Goal: Transaction & Acquisition: Purchase product/service

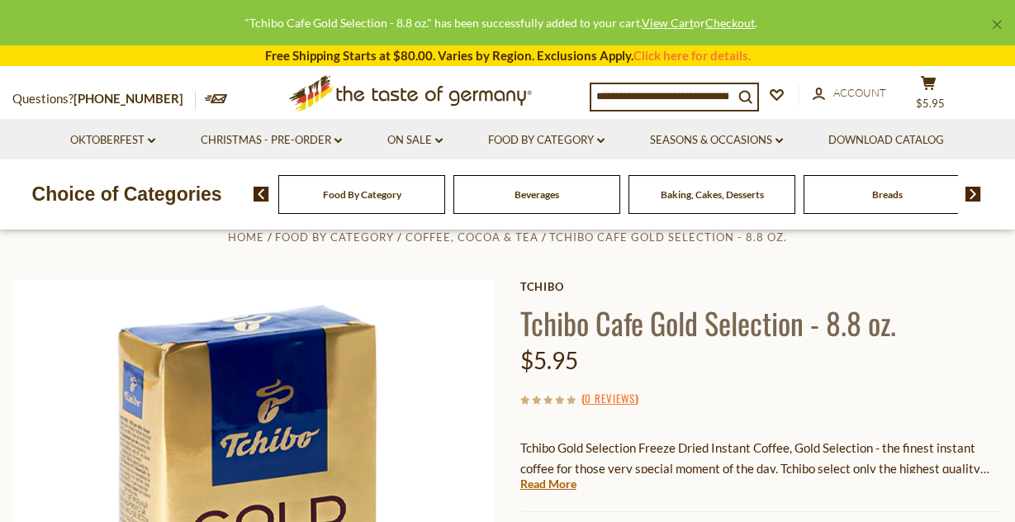
scroll to position [335, 0]
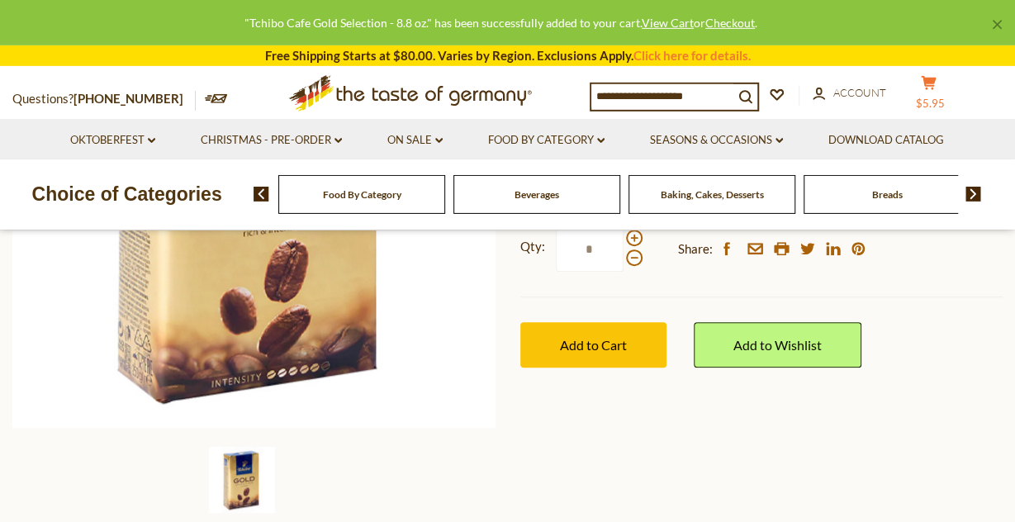
click at [953, 88] on button "cart $5.95" at bounding box center [928, 95] width 50 height 41
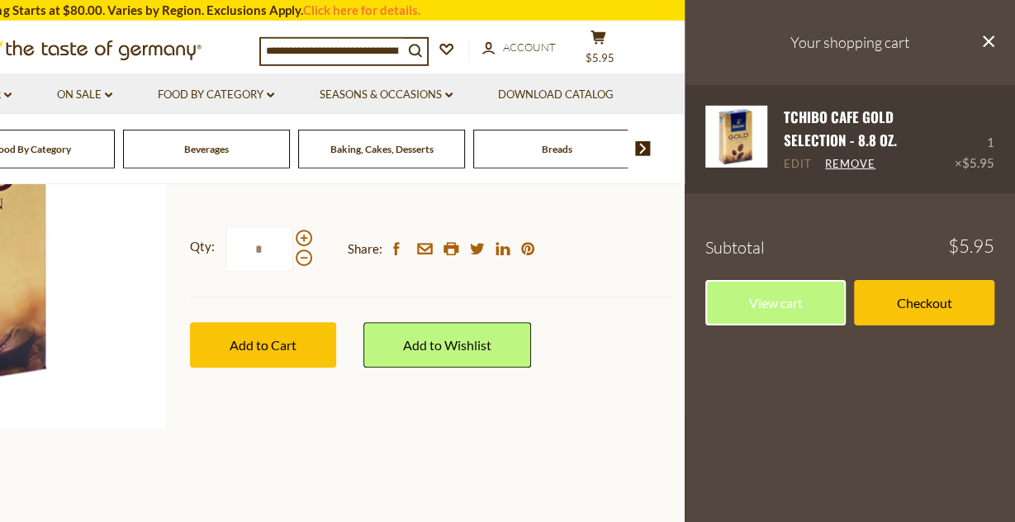
click at [795, 169] on link "Edit" at bounding box center [798, 164] width 28 height 15
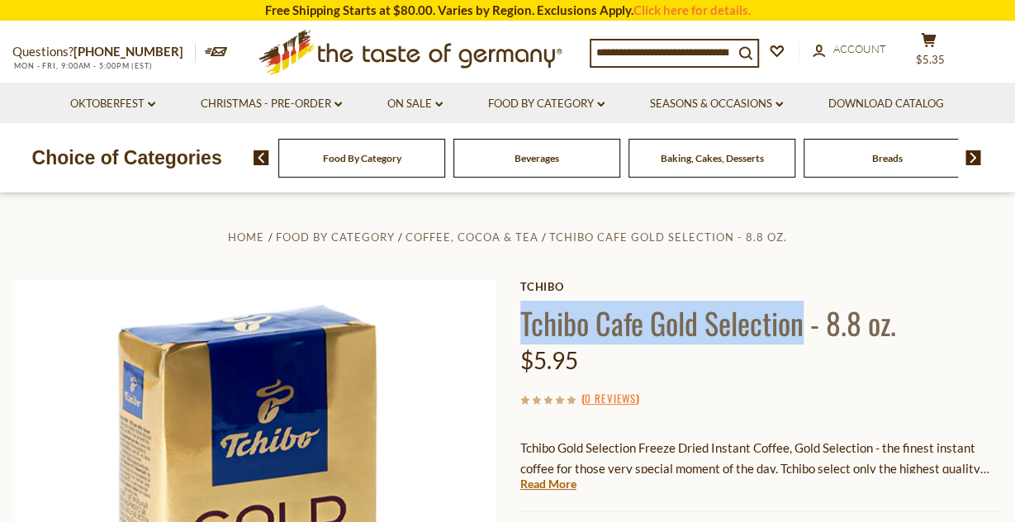
click at [799, 316] on h1 "Tchibo Cafe Gold Selection - 8.8 oz." at bounding box center [761, 322] width 482 height 37
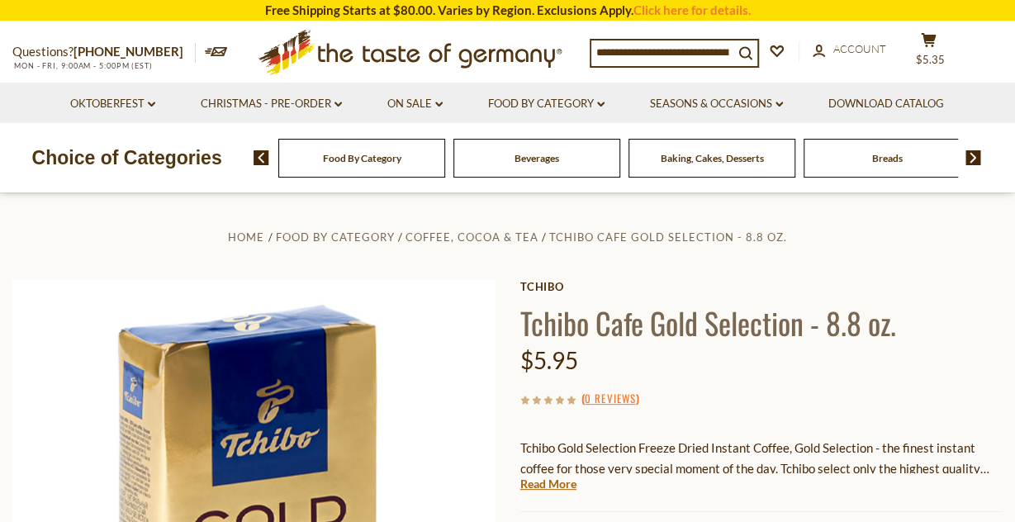
click at [767, 387] on div "Tchibo Tchibo Cafe Gold Selection - 8.8 oz. $5.95 ( 0 Reviews ) Tchibo Gold Sel…" at bounding box center [761, 510] width 482 height 460
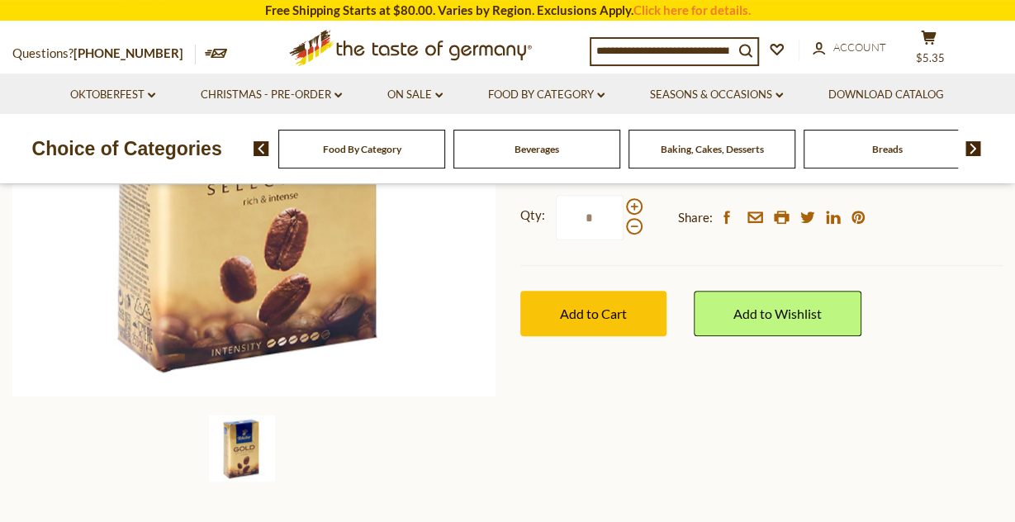
scroll to position [367, 0]
click at [634, 211] on span at bounding box center [634, 206] width 17 height 17
click at [624, 211] on input "*" at bounding box center [590, 217] width 68 height 45
click at [634, 211] on span at bounding box center [634, 206] width 17 height 17
click at [624, 211] on input "*" at bounding box center [590, 217] width 68 height 45
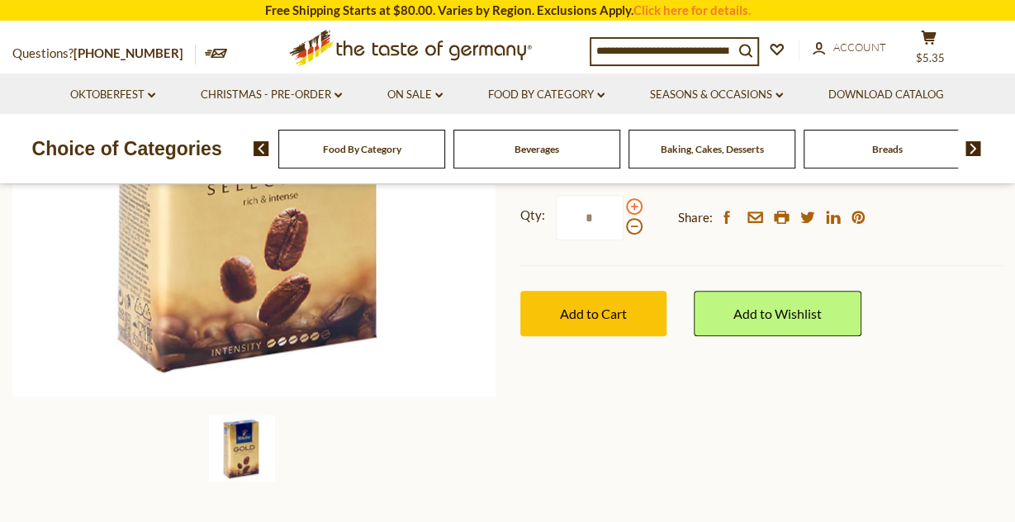
click at [634, 211] on span at bounding box center [634, 206] width 17 height 17
click at [624, 211] on input "*" at bounding box center [590, 217] width 68 height 45
click at [632, 224] on span at bounding box center [634, 226] width 17 height 17
click at [624, 224] on input "*" at bounding box center [590, 217] width 68 height 45
type input "*"
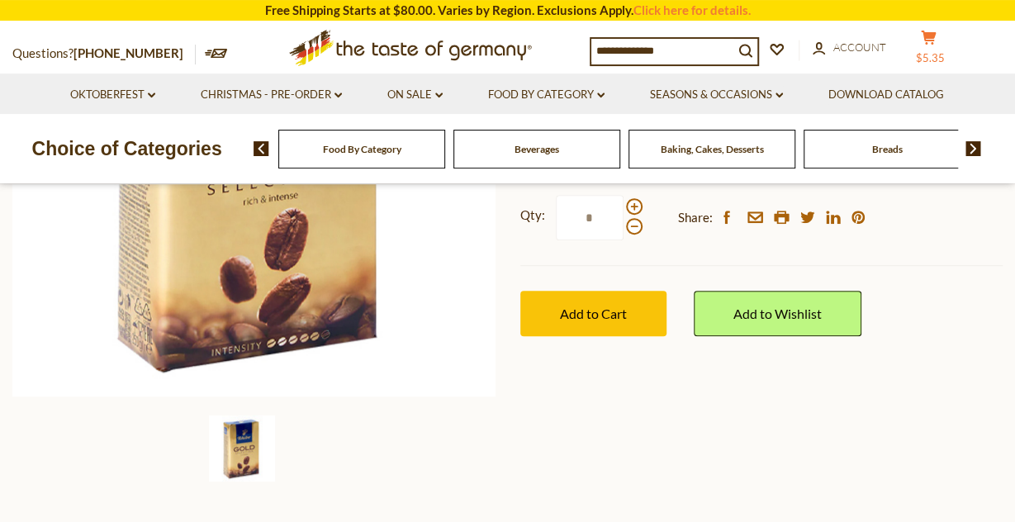
click at [945, 51] on span "$5.35" at bounding box center [930, 57] width 29 height 13
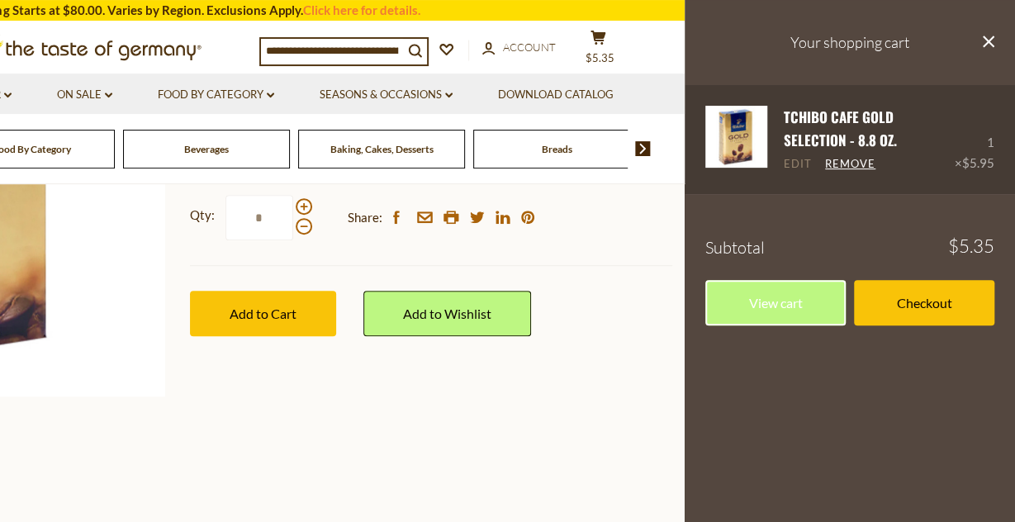
click at [790, 166] on link "Edit" at bounding box center [798, 164] width 28 height 15
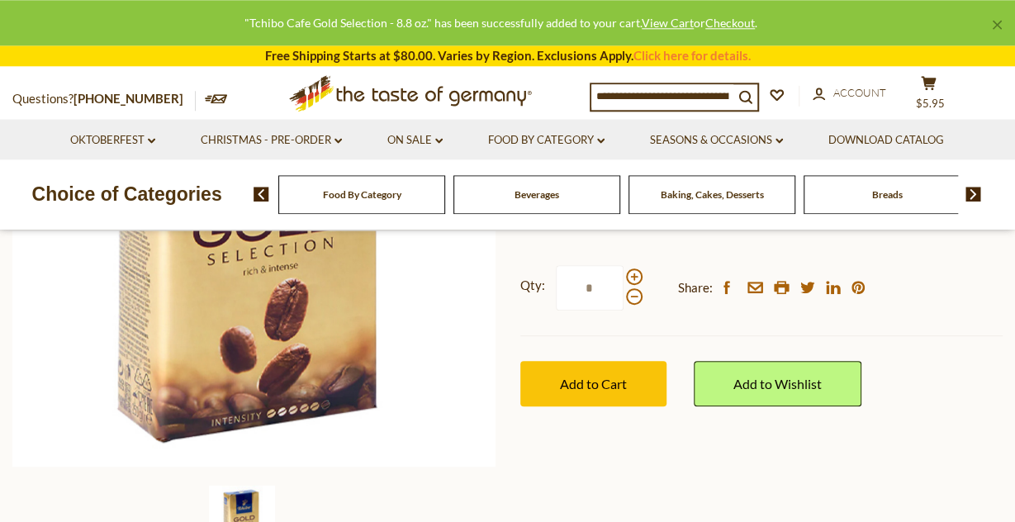
scroll to position [294, 0]
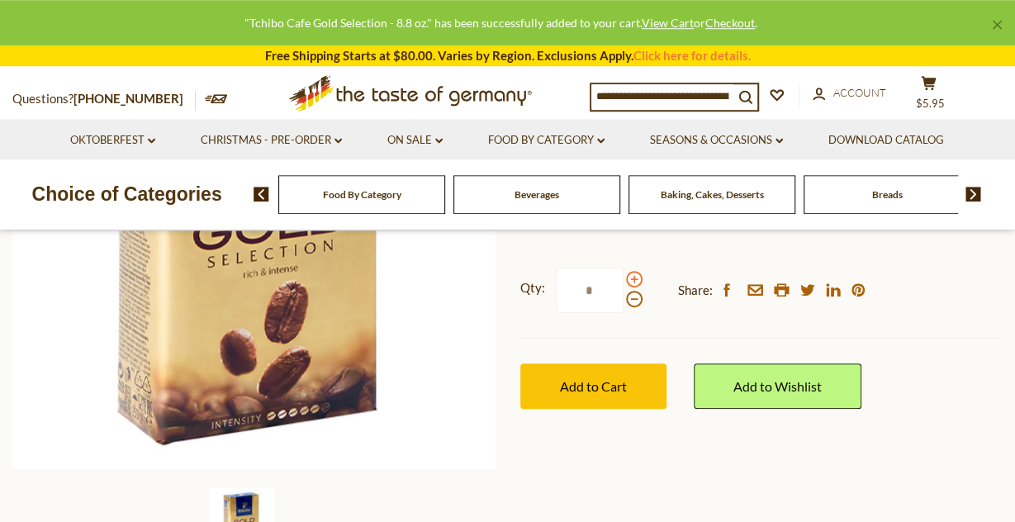
click at [633, 279] on span at bounding box center [634, 279] width 17 height 17
click at [624, 279] on input "*" at bounding box center [590, 290] width 68 height 45
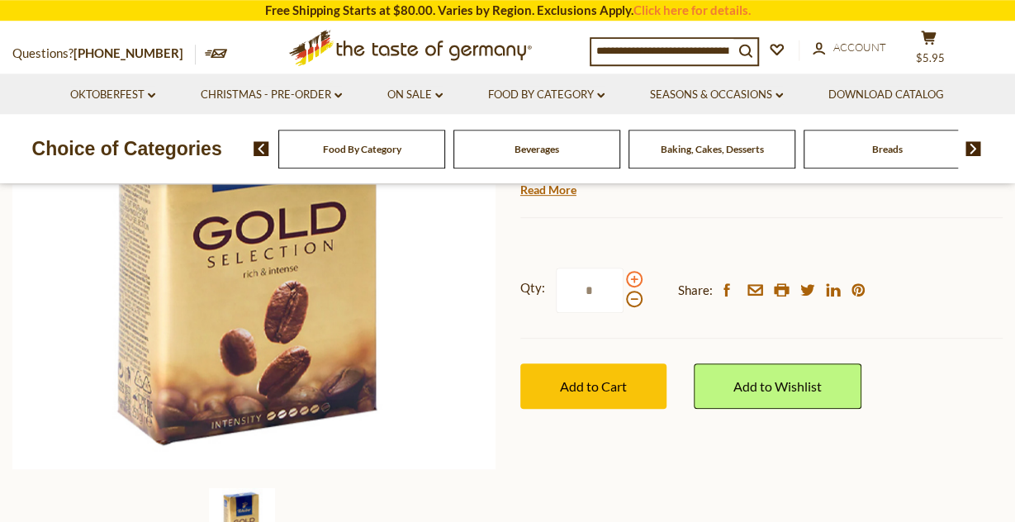
click at [633, 279] on span at bounding box center [634, 279] width 17 height 17
click at [624, 279] on input "*" at bounding box center [590, 290] width 68 height 45
click at [633, 279] on span at bounding box center [634, 279] width 17 height 17
click at [624, 279] on input "*" at bounding box center [590, 290] width 68 height 45
click at [631, 301] on span at bounding box center [634, 299] width 17 height 17
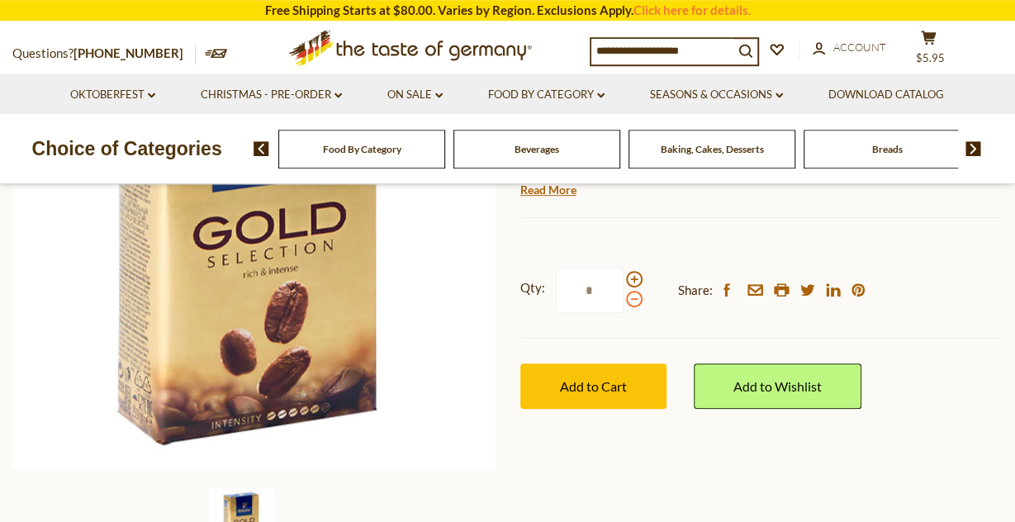
click at [624, 301] on input "*" at bounding box center [590, 290] width 68 height 45
click at [632, 277] on span at bounding box center [634, 279] width 17 height 17
click at [624, 277] on input "*" at bounding box center [590, 290] width 68 height 45
type input "*"
click at [675, 324] on div "Qty: * Share: facebook email printer twitter linkedin pinterest" at bounding box center [761, 291] width 482 height 96
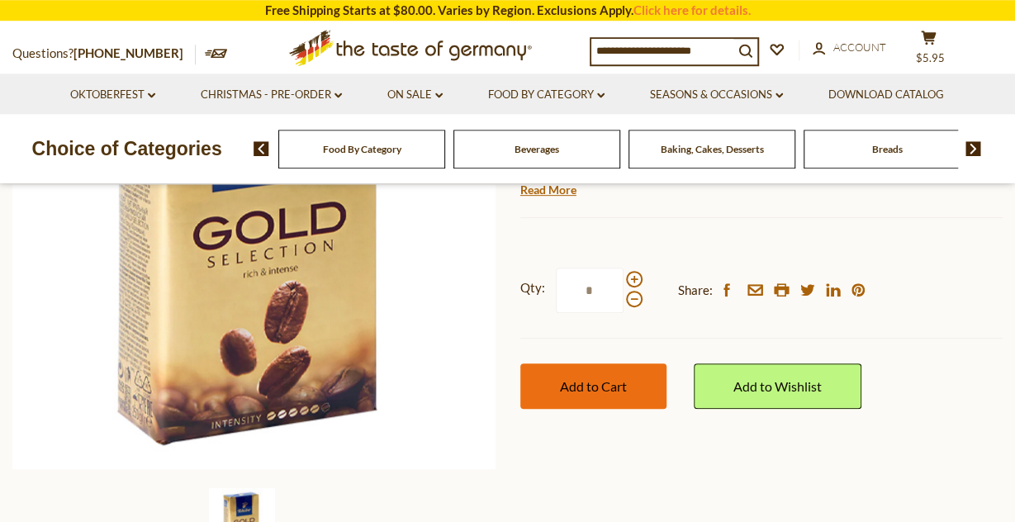
click at [589, 376] on button "Add to Cart" at bounding box center [593, 385] width 146 height 45
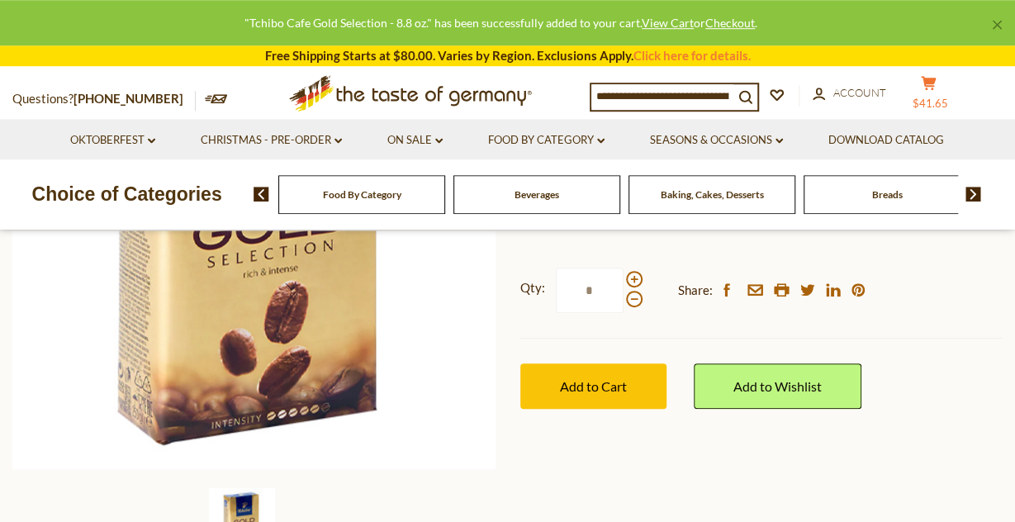
click at [948, 102] on span "$41.65" at bounding box center [931, 103] width 36 height 13
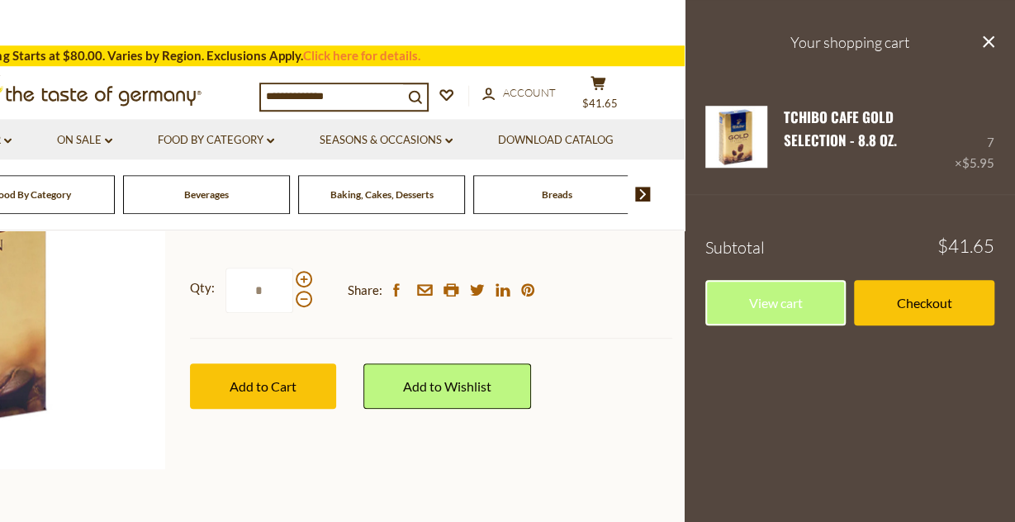
click at [938, 307] on link "Checkout" at bounding box center [924, 302] width 140 height 45
